Goal: Information Seeking & Learning: Learn about a topic

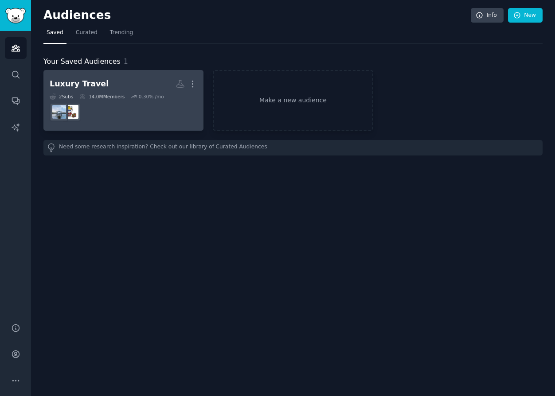
click at [134, 79] on h2 "Luxury Travel More" at bounding box center [124, 84] width 148 height 16
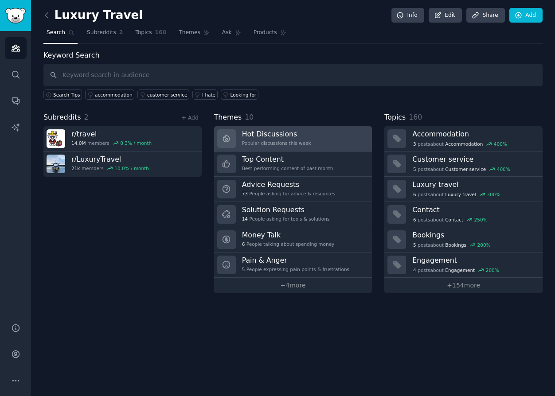
click at [343, 132] on link "Hot Discussions Popular discussions this week" at bounding box center [293, 138] width 158 height 25
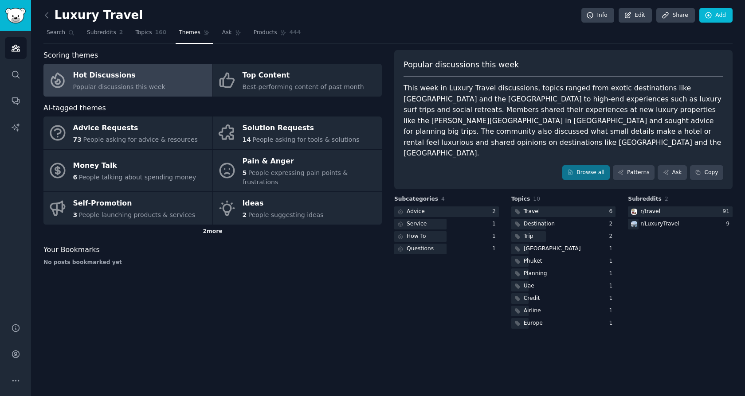
click at [213, 225] on div "2 more" at bounding box center [212, 232] width 338 height 14
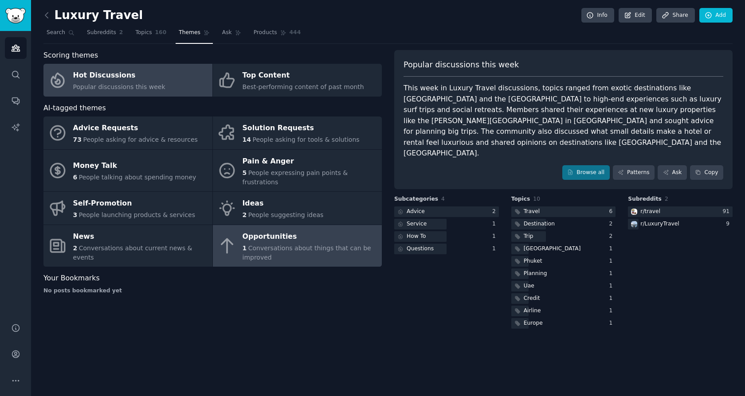
click at [346, 230] on div "Opportunities" at bounding box center [310, 237] width 135 height 14
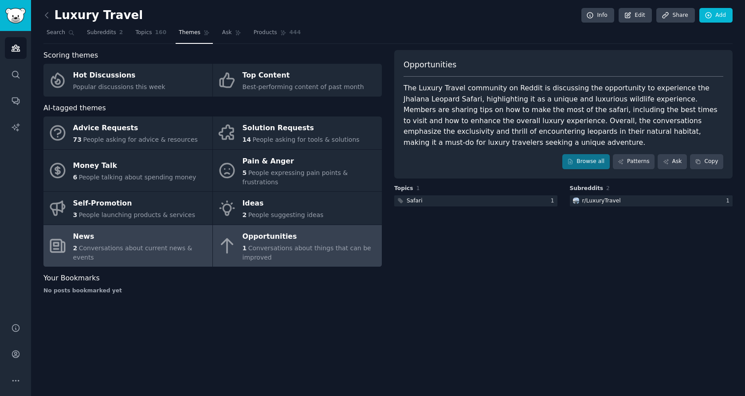
click at [173, 251] on link "News 2 Conversations about current news & events" at bounding box center [127, 246] width 169 height 42
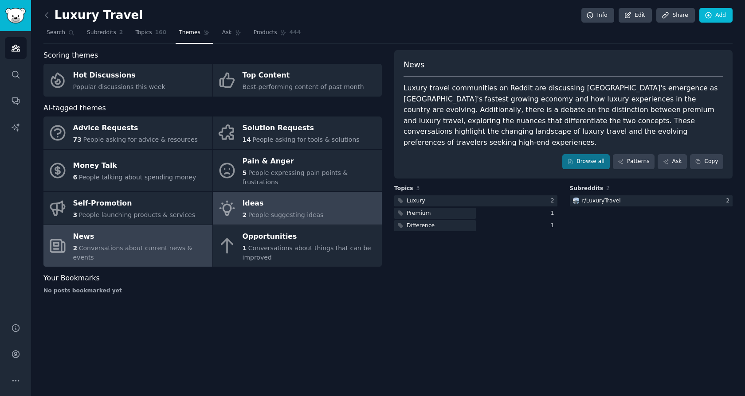
click at [360, 201] on link "Ideas 2 People suggesting ideas" at bounding box center [297, 208] width 169 height 33
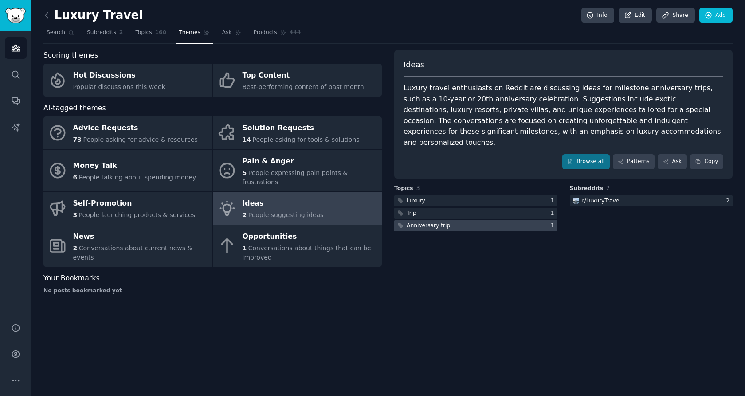
click at [473, 220] on div at bounding box center [475, 225] width 163 height 11
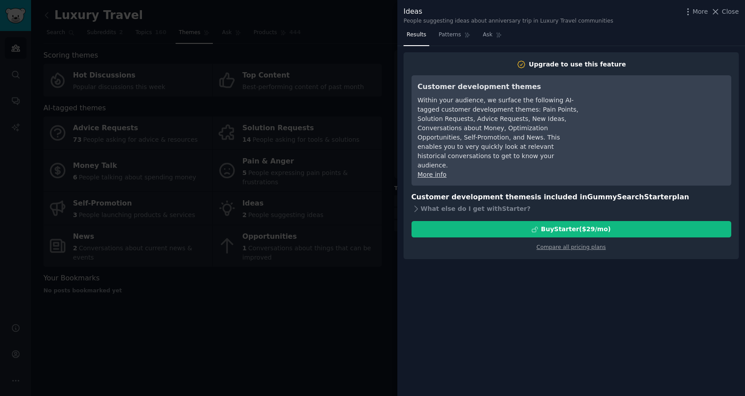
click at [341, 321] on div at bounding box center [372, 198] width 745 height 396
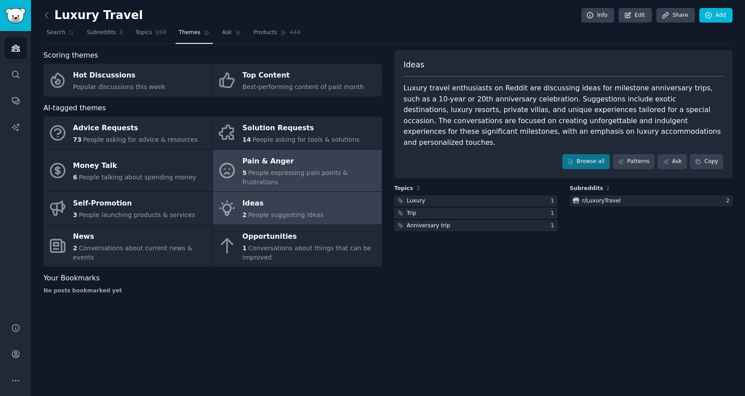
click at [328, 164] on div "Pain & Anger" at bounding box center [310, 161] width 135 height 14
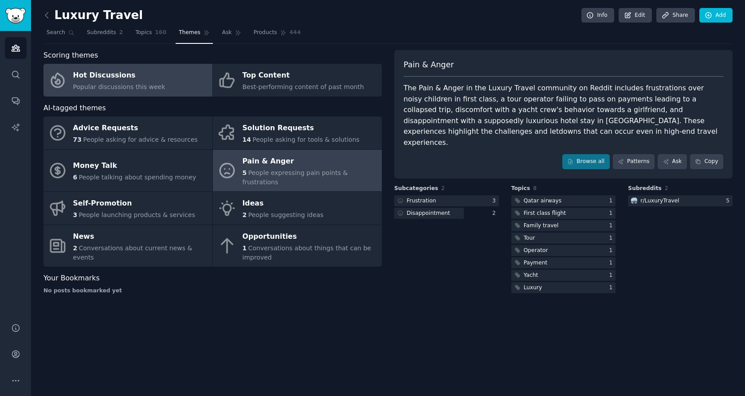
click at [207, 70] on link "Hot Discussions Popular discussions this week" at bounding box center [127, 80] width 169 height 33
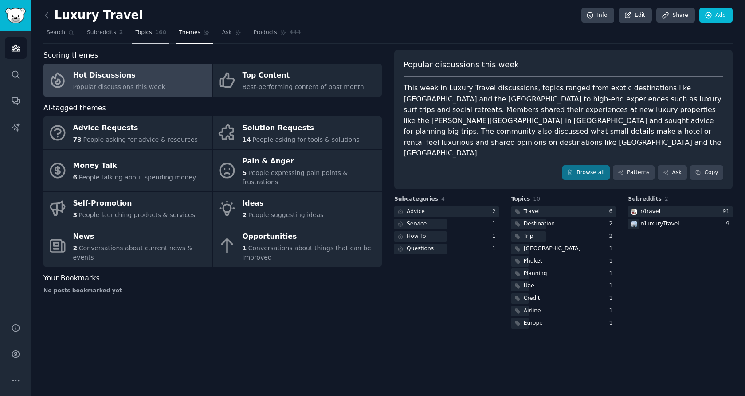
click at [157, 29] on span "160" at bounding box center [161, 33] width 12 height 8
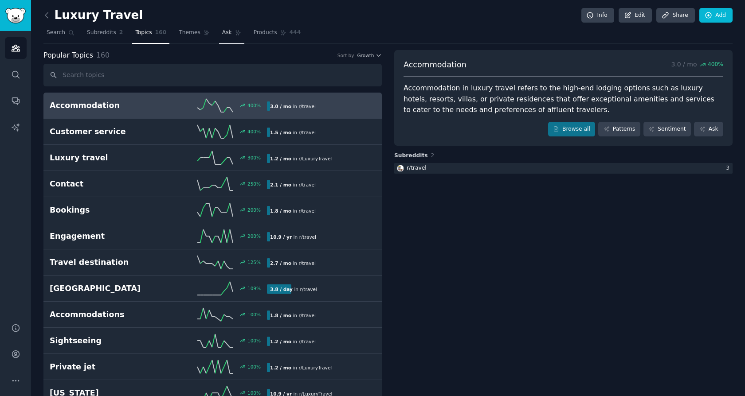
click at [229, 35] on span "Ask" at bounding box center [227, 33] width 10 height 8
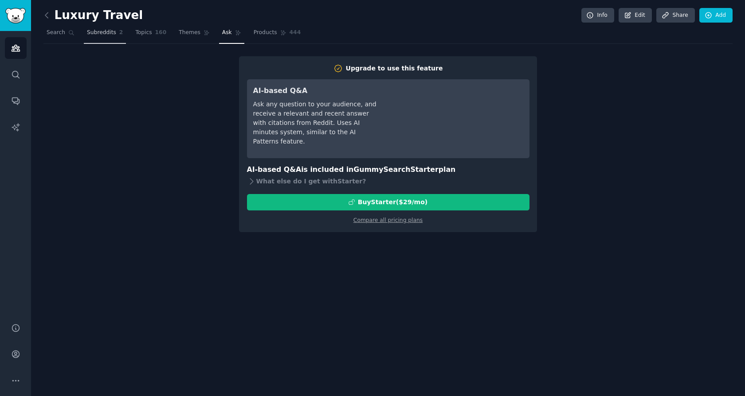
click at [98, 34] on span "Subreddits" at bounding box center [101, 33] width 29 height 8
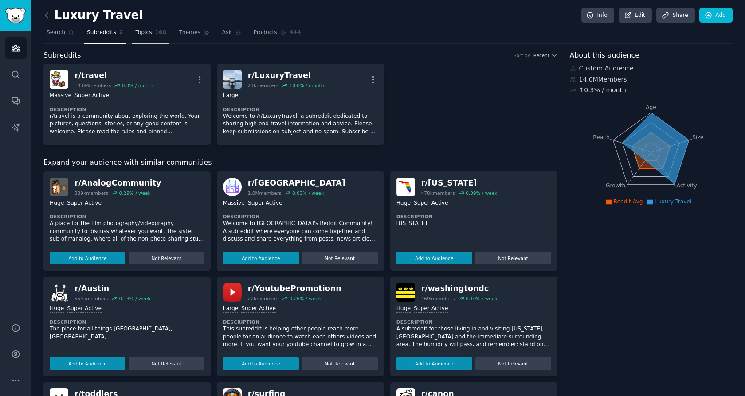
click at [153, 37] on link "Topics 160" at bounding box center [150, 35] width 37 height 18
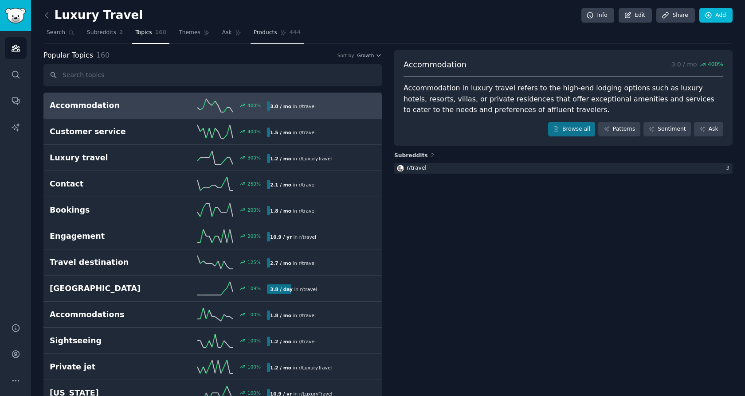
click at [283, 34] on icon at bounding box center [283, 33] width 6 height 6
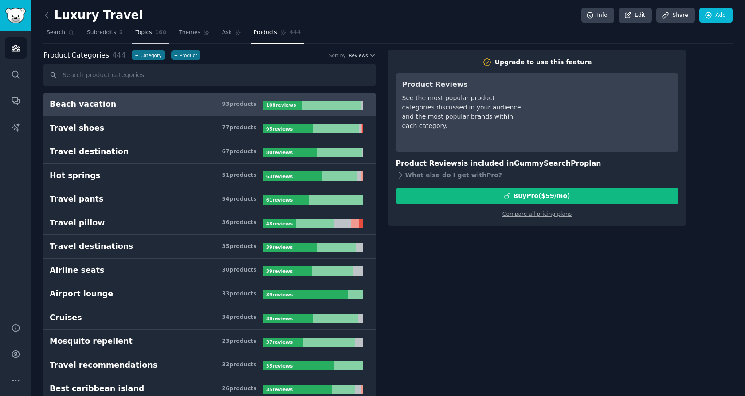
click at [157, 37] on link "Topics 160" at bounding box center [150, 35] width 37 height 18
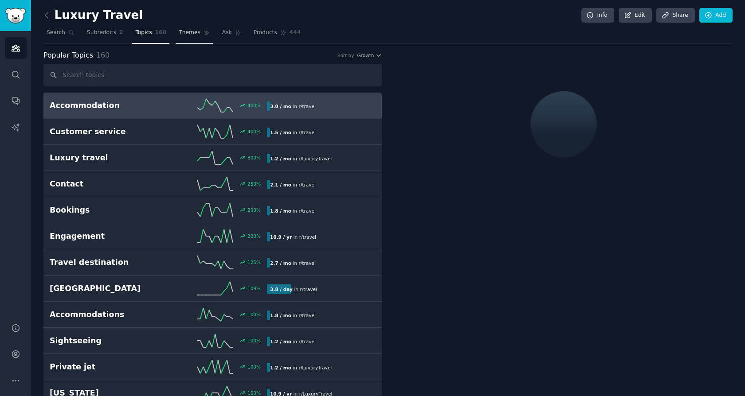
click at [185, 37] on link "Themes" at bounding box center [194, 35] width 37 height 18
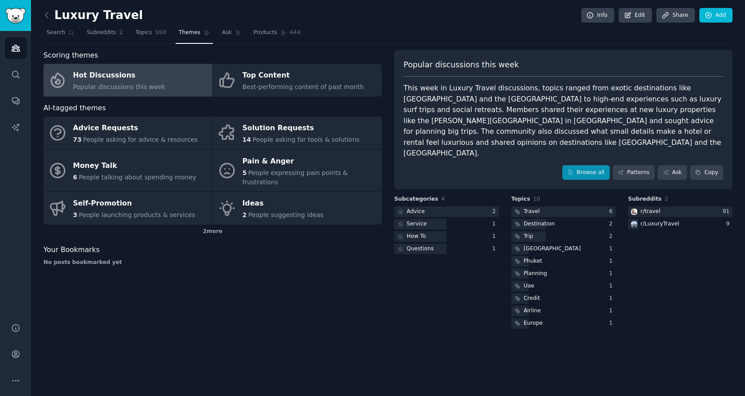
click at [555, 165] on link "Browse all" at bounding box center [585, 172] width 47 height 15
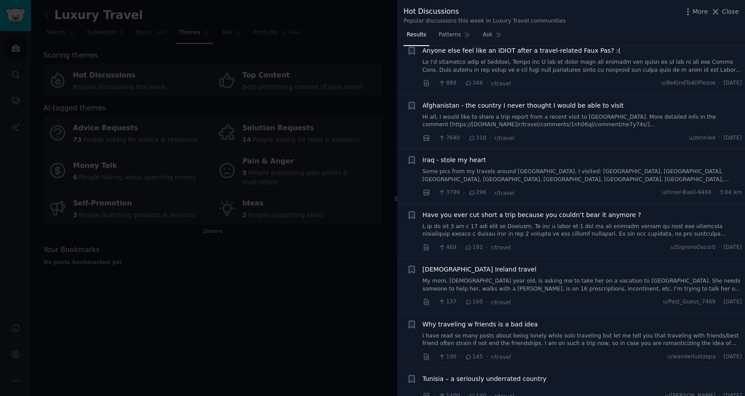
scroll to position [130, 0]
click at [326, 283] on div at bounding box center [372, 198] width 745 height 396
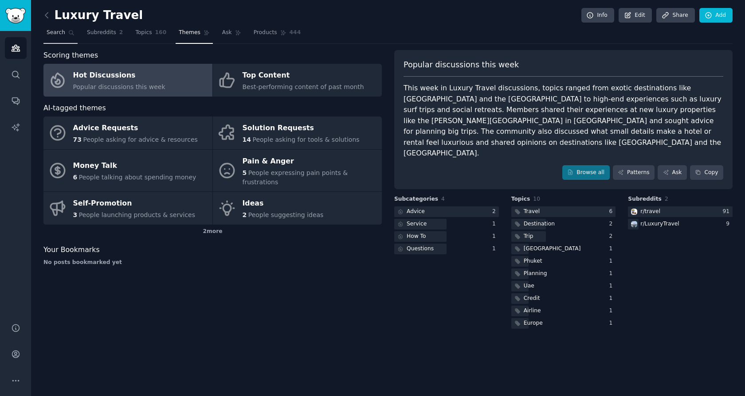
click at [45, 27] on link "Search" at bounding box center [60, 35] width 34 height 18
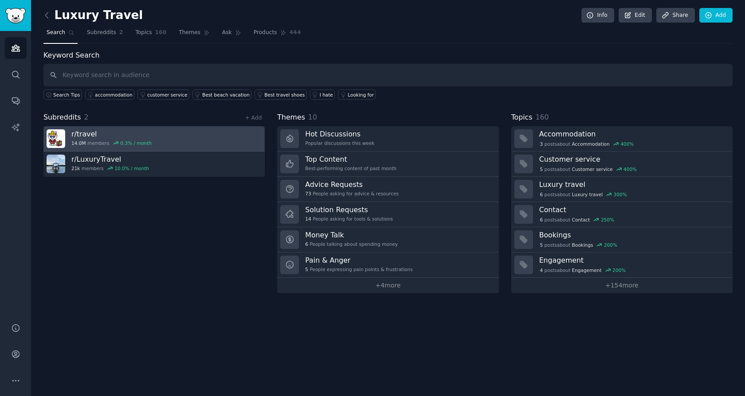
click at [145, 133] on h3 "r/ travel" at bounding box center [111, 133] width 80 height 9
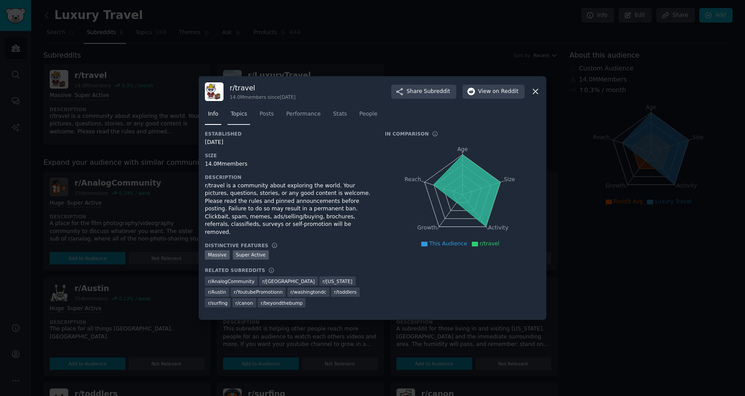
click at [246, 124] on link "Topics" at bounding box center [238, 116] width 23 height 18
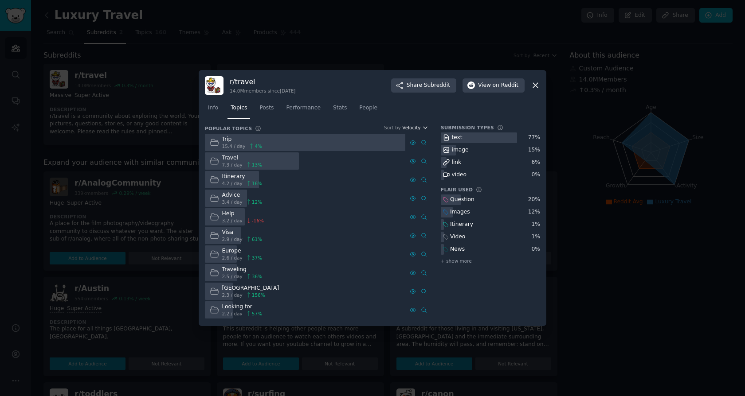
click at [423, 127] on icon "button" at bounding box center [425, 128] width 6 height 6
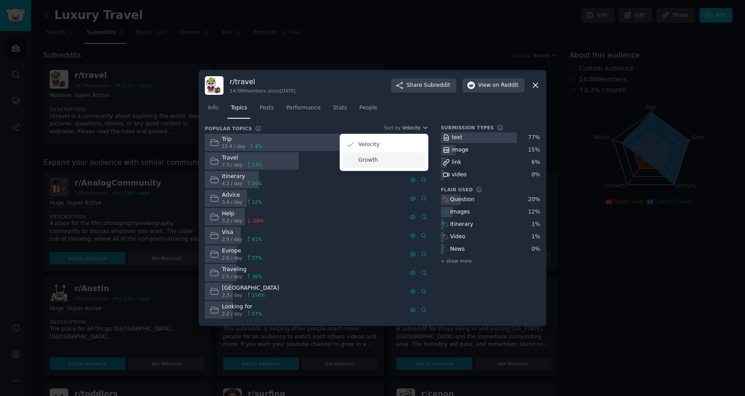
click at [416, 162] on div "Growth" at bounding box center [384, 161] width 82 height 16
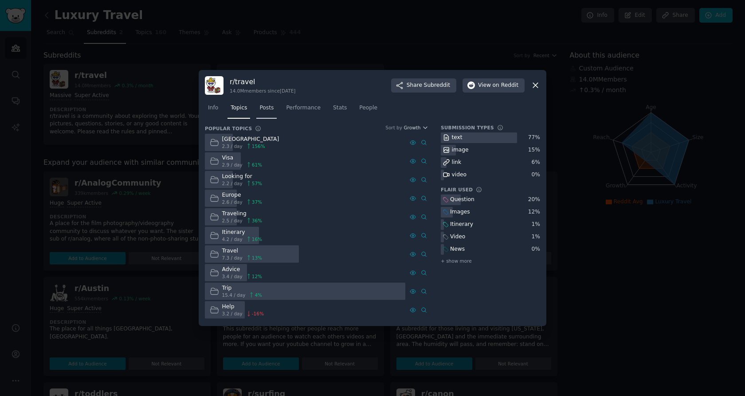
click at [271, 110] on span "Posts" at bounding box center [266, 108] width 14 height 8
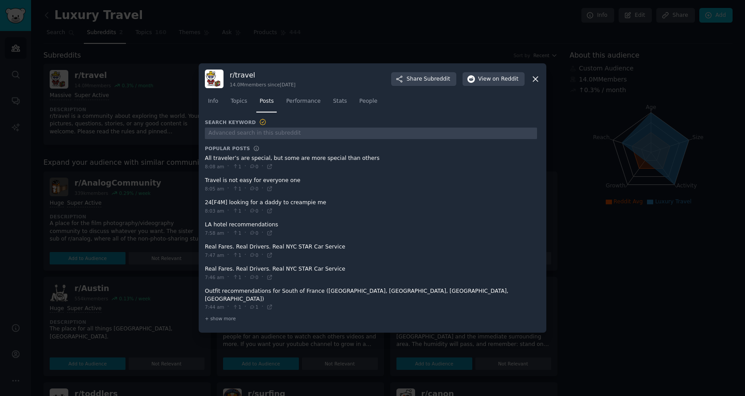
click at [537, 82] on icon at bounding box center [535, 79] width 5 height 5
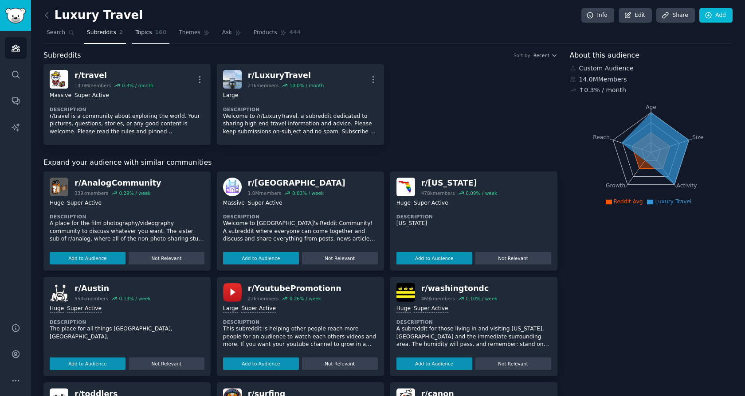
click at [152, 40] on link "Topics 160" at bounding box center [150, 35] width 37 height 18
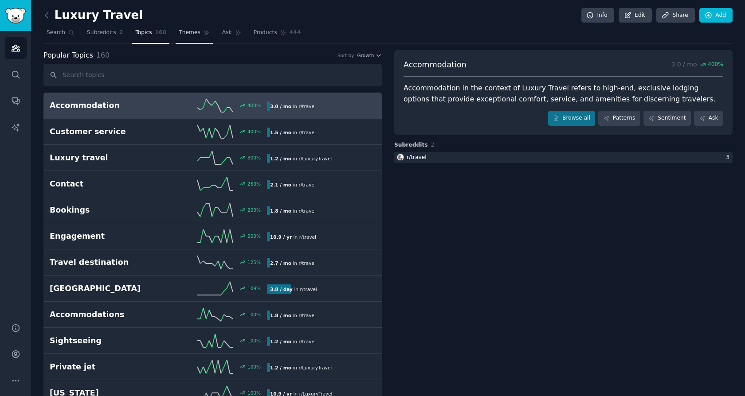
click at [192, 37] on link "Themes" at bounding box center [194, 35] width 37 height 18
